Goal: Complete application form

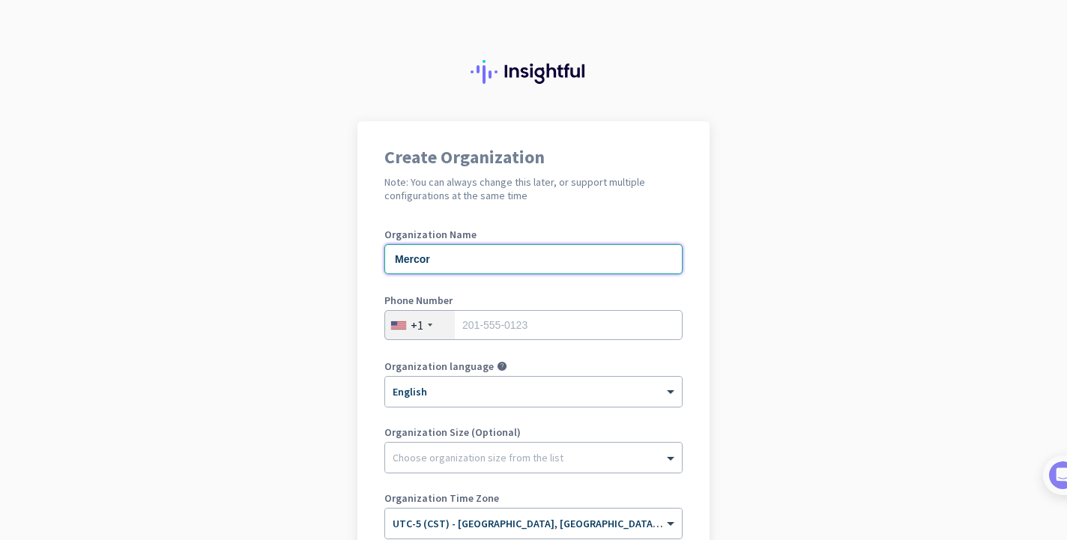
type input "Mercor"
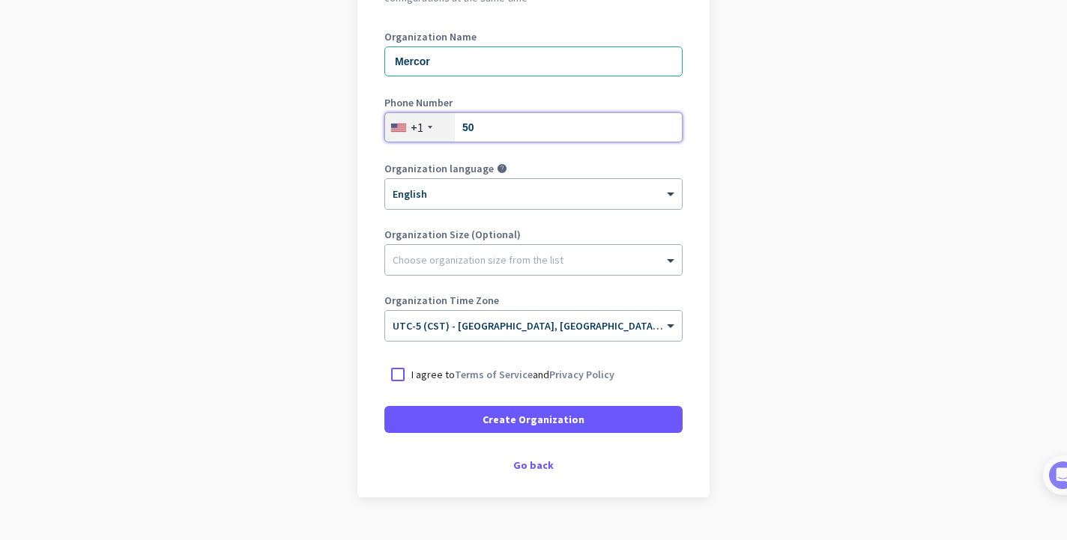
scroll to position [199, 0]
type input "50"
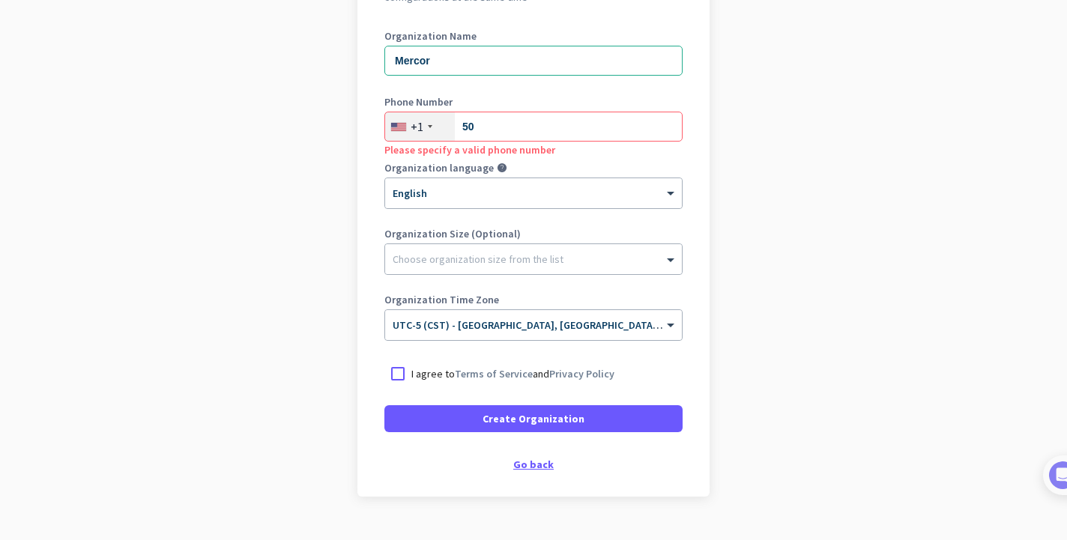
click at [537, 464] on div "Go back" at bounding box center [533, 464] width 298 height 10
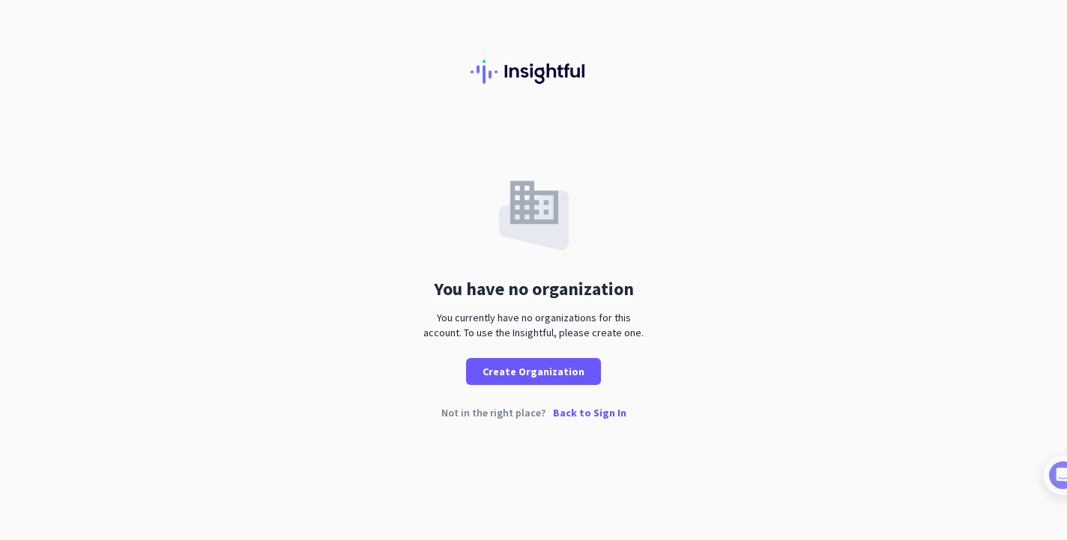
click at [587, 408] on p "Back to Sign In" at bounding box center [589, 413] width 73 height 10
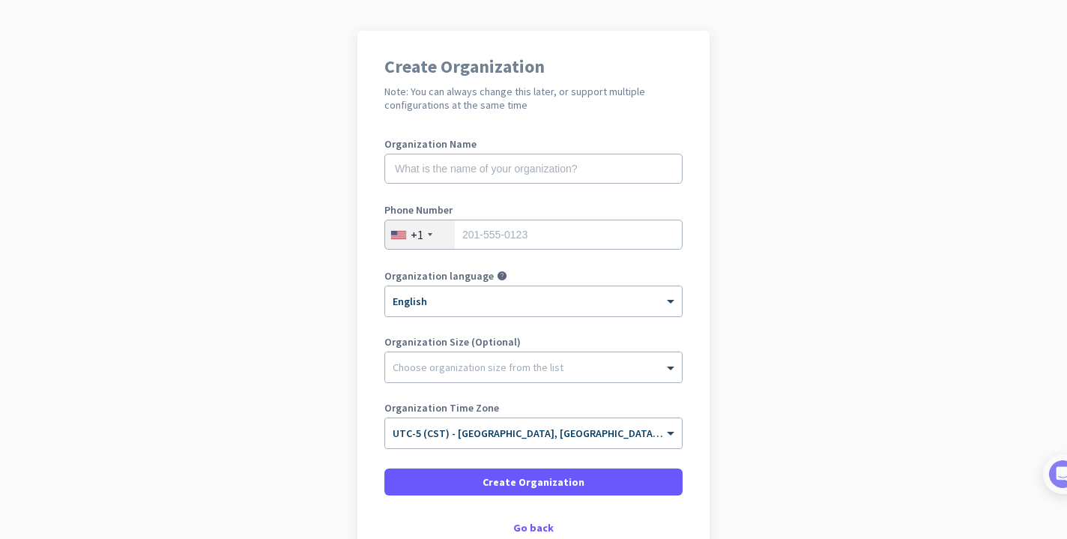
scroll to position [87, 0]
